Goal: Book appointment/travel/reservation

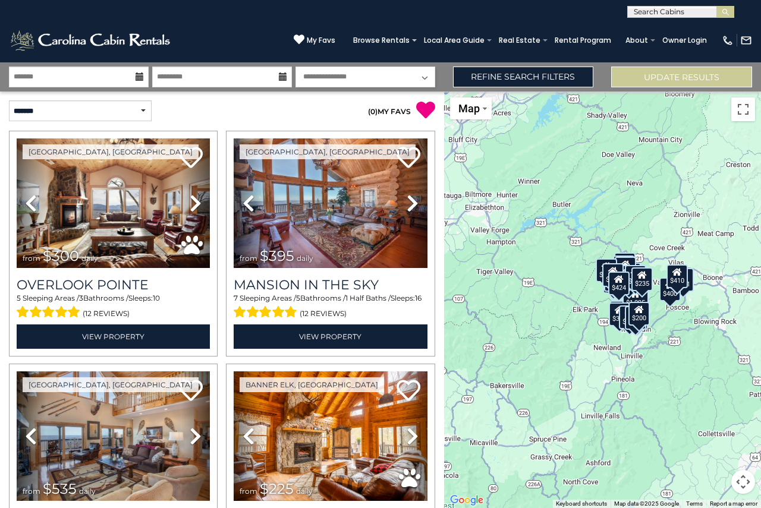
click at [141, 80] on icon at bounding box center [139, 76] width 8 height 8
click at [136, 80] on icon at bounding box center [139, 76] width 8 height 8
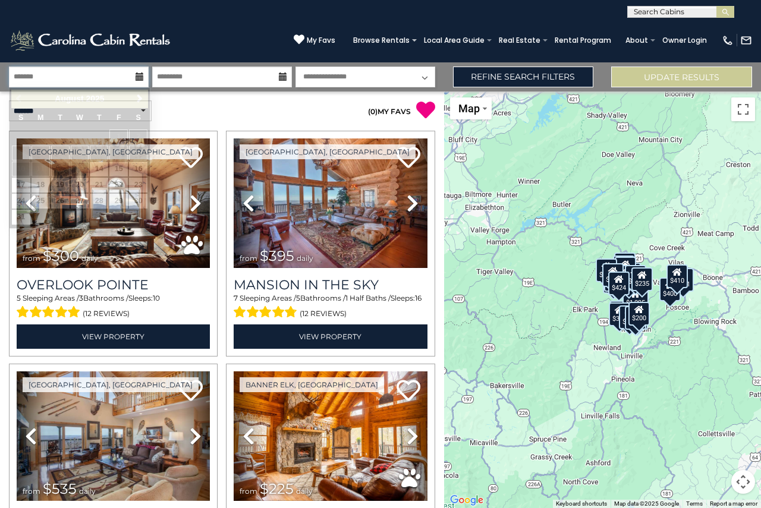
click at [118, 74] on input "text" at bounding box center [79, 77] width 140 height 21
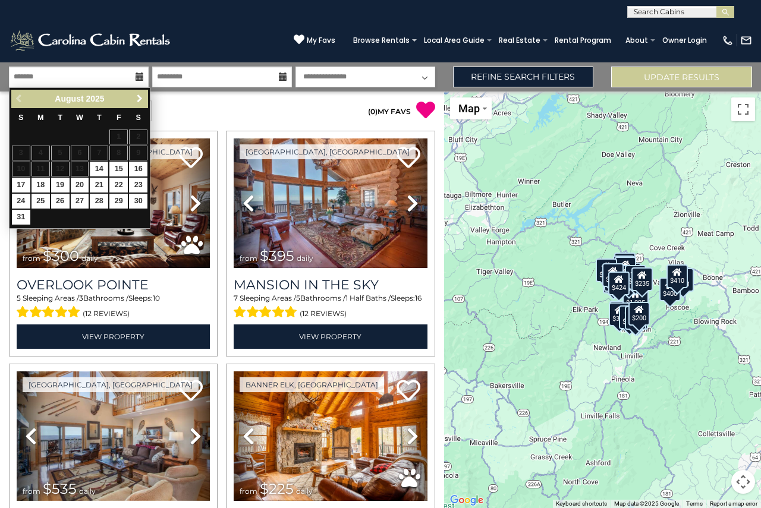
click at [138, 96] on span "Next" at bounding box center [140, 99] width 10 height 10
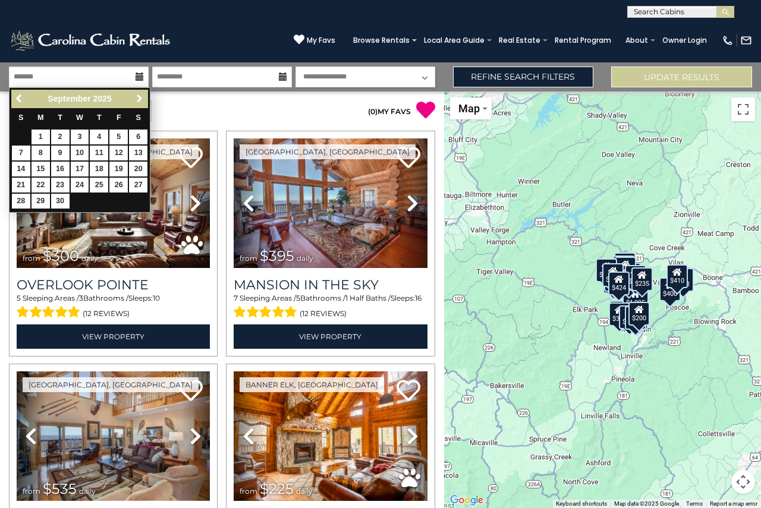
click at [138, 96] on span "Next" at bounding box center [140, 99] width 10 height 10
click at [78, 200] on link "29" at bounding box center [80, 201] width 18 height 15
type input "********"
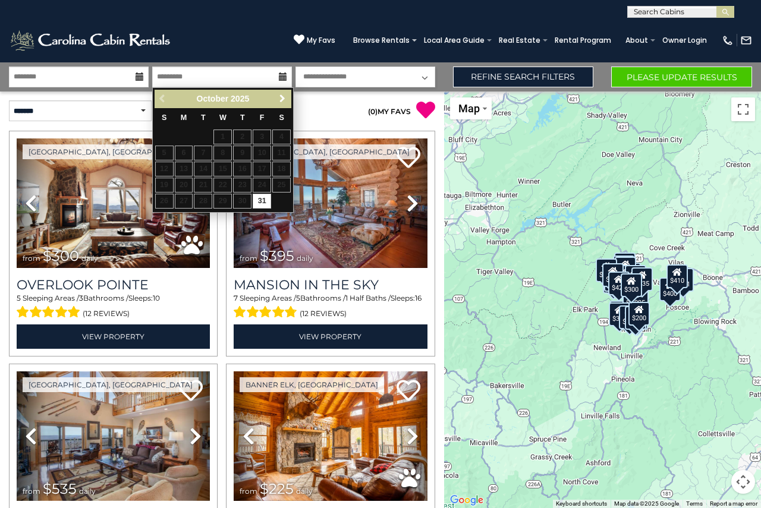
click at [279, 101] on span "Next" at bounding box center [282, 99] width 10 height 10
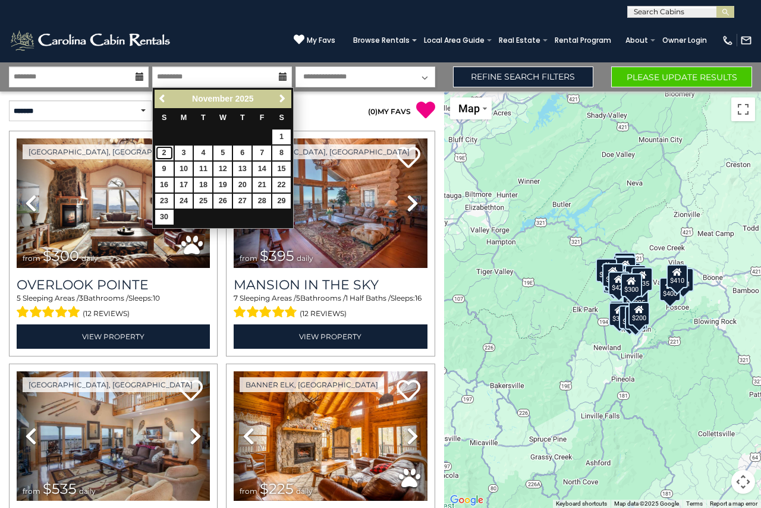
click at [166, 152] on link "2" at bounding box center [164, 153] width 18 height 15
type input "*******"
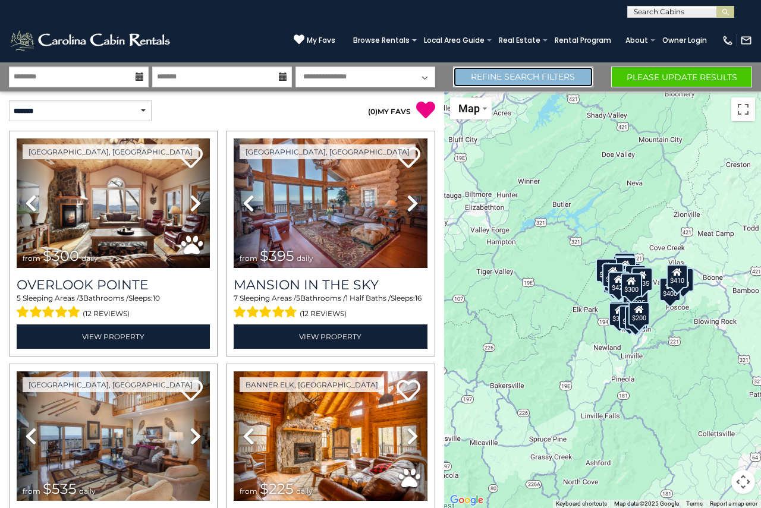
click at [501, 83] on link "Refine Search Filters" at bounding box center [523, 77] width 141 height 21
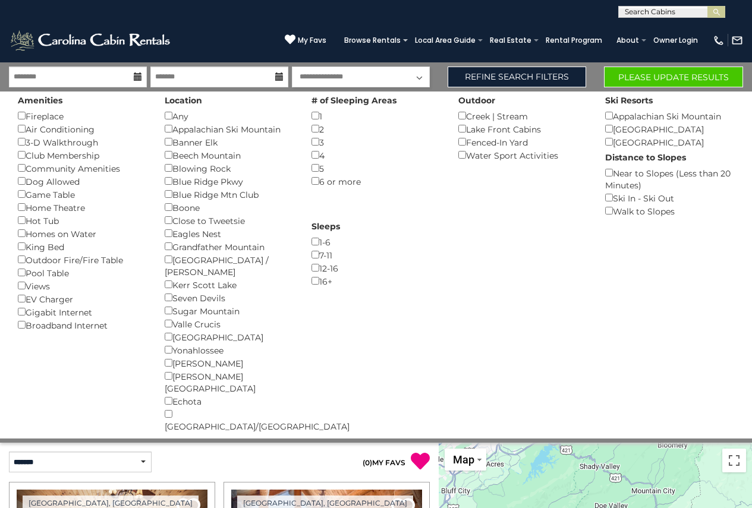
click at [166, 200] on div "Blue Ridge Mtn Club ()" at bounding box center [229, 194] width 129 height 13
click at [669, 74] on button "Please Update Results" at bounding box center [673, 77] width 139 height 21
